Goal: Find specific page/section: Find specific page/section

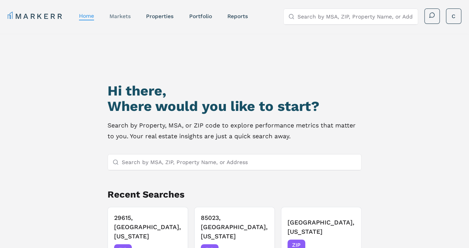
click at [123, 17] on link "markets" at bounding box center [119, 16] width 21 height 6
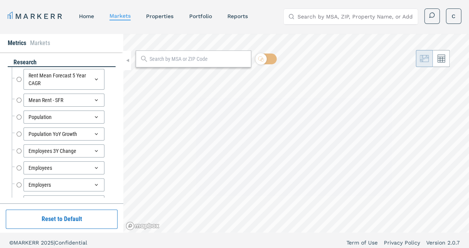
radio input "true"
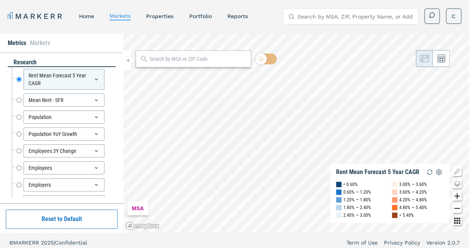
click at [163, 58] on input "text" at bounding box center [197, 59] width 97 height 8
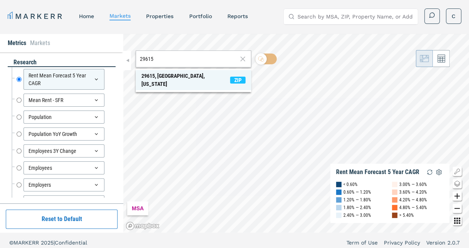
type input "29615"
click at [172, 75] on div "29615, [GEOGRAPHIC_DATA], [US_STATE]" at bounding box center [185, 80] width 89 height 16
